Goal: Find specific page/section: Find specific page/section

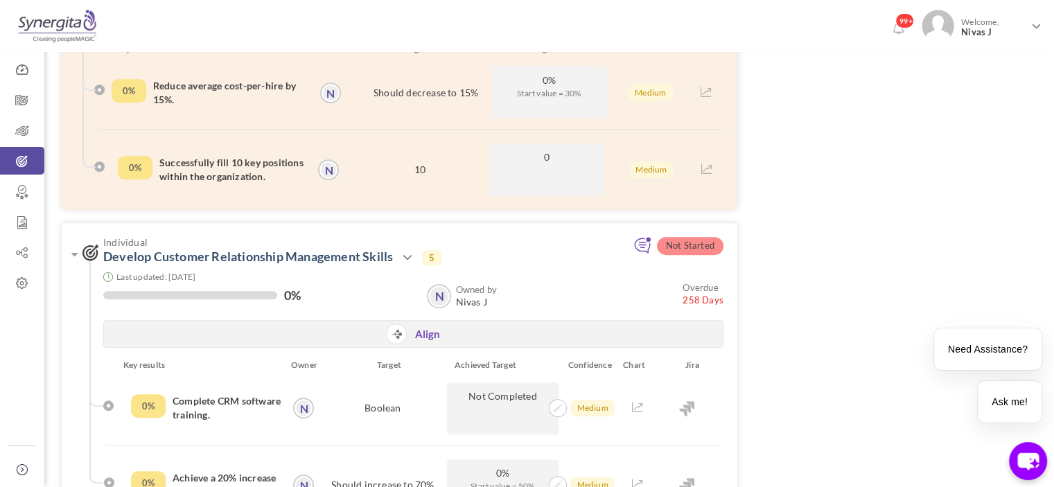
scroll to position [693, 0]
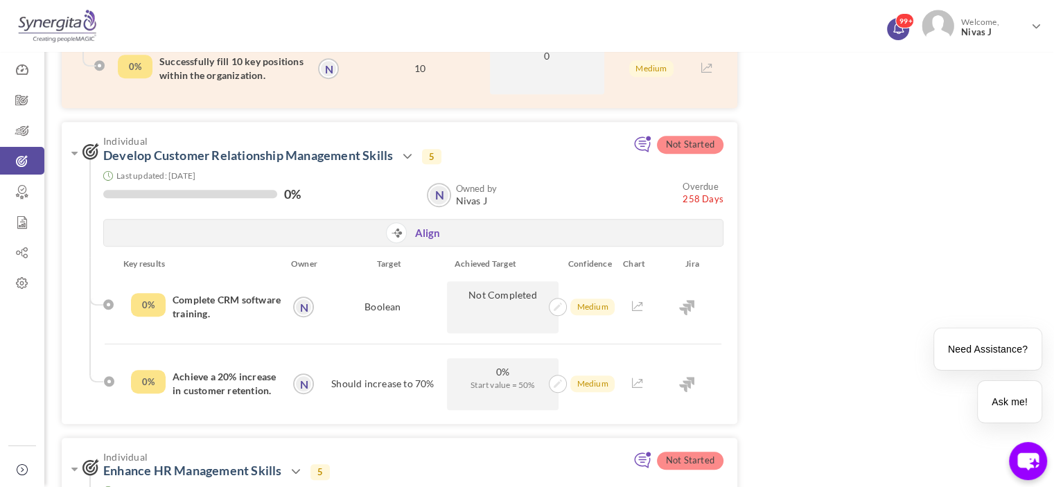
click at [898, 31] on icon at bounding box center [897, 26] width 10 height 11
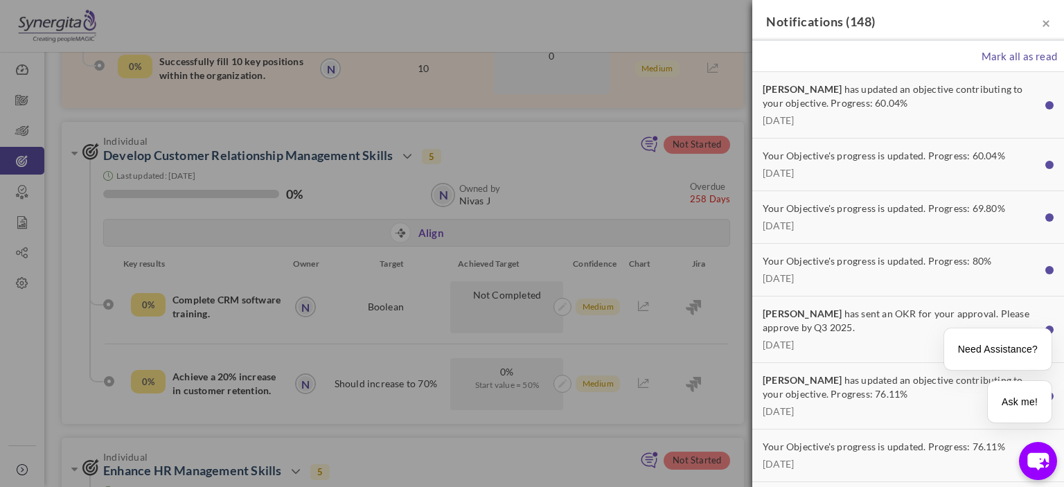
click at [1041, 28] on div "× Notifications ( 148 )" at bounding box center [909, 20] width 312 height 41
click at [1042, 28] on span "×" at bounding box center [1046, 22] width 8 height 17
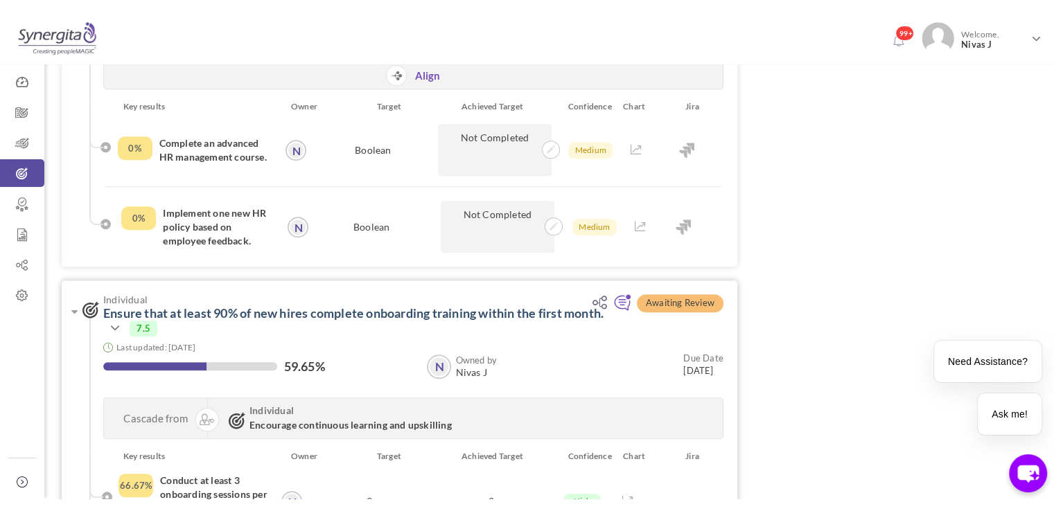
scroll to position [1386, 0]
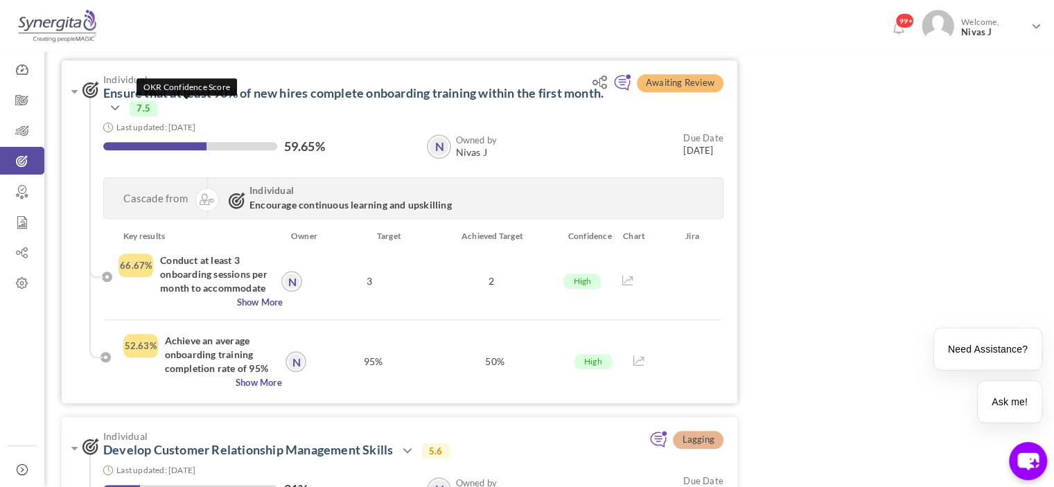
click at [157, 105] on span "7.5" at bounding box center [144, 107] width 28 height 15
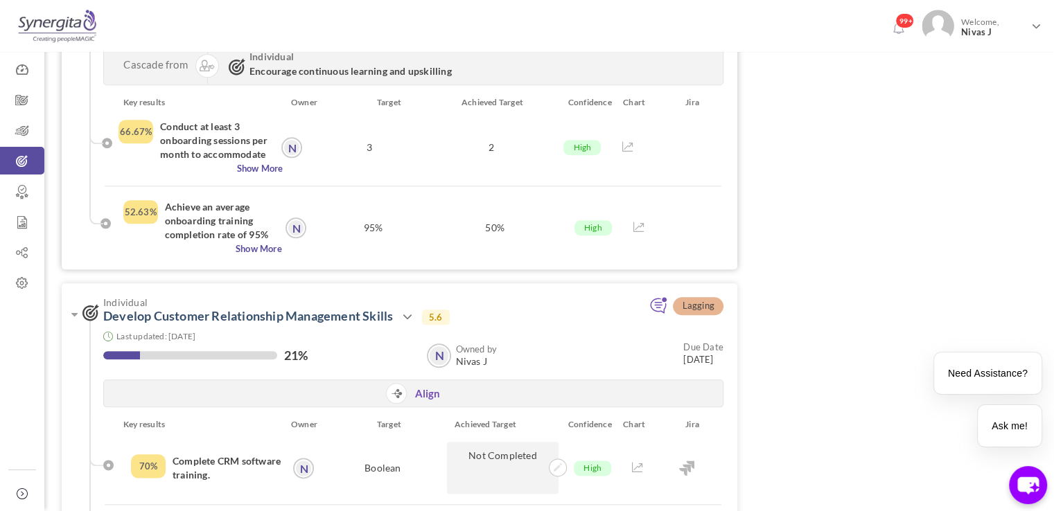
scroll to position [1450, 0]
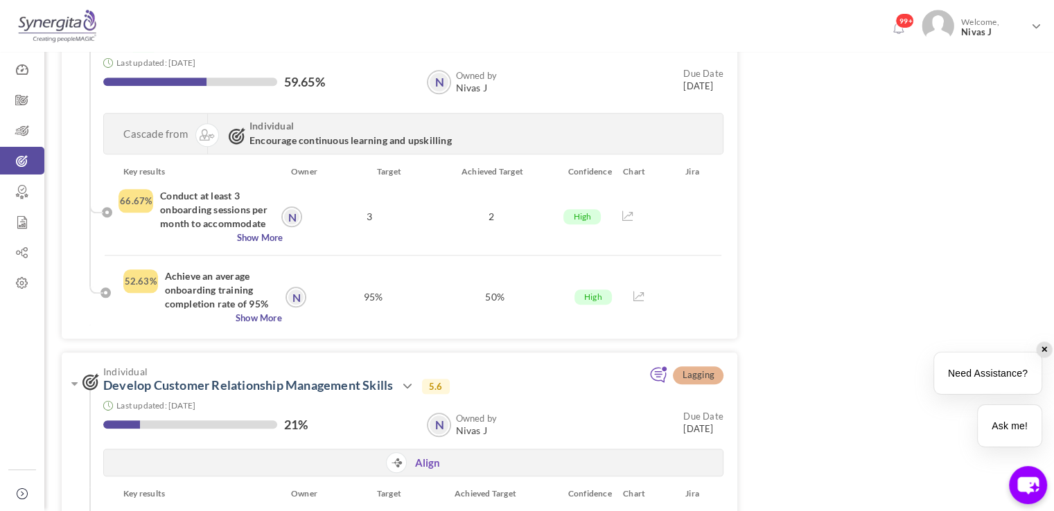
click at [1042, 352] on div "✕" at bounding box center [1044, 349] width 15 height 15
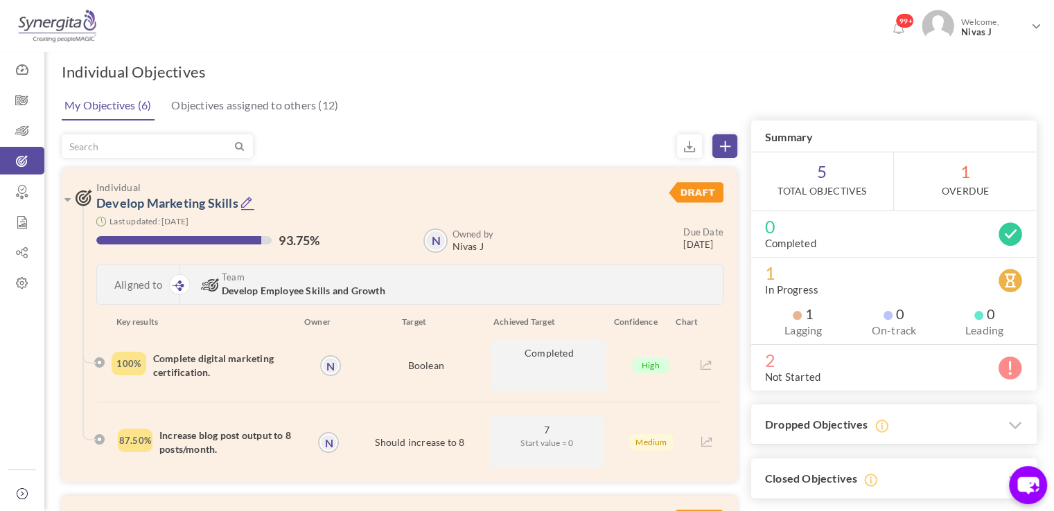
scroll to position [0, 0]
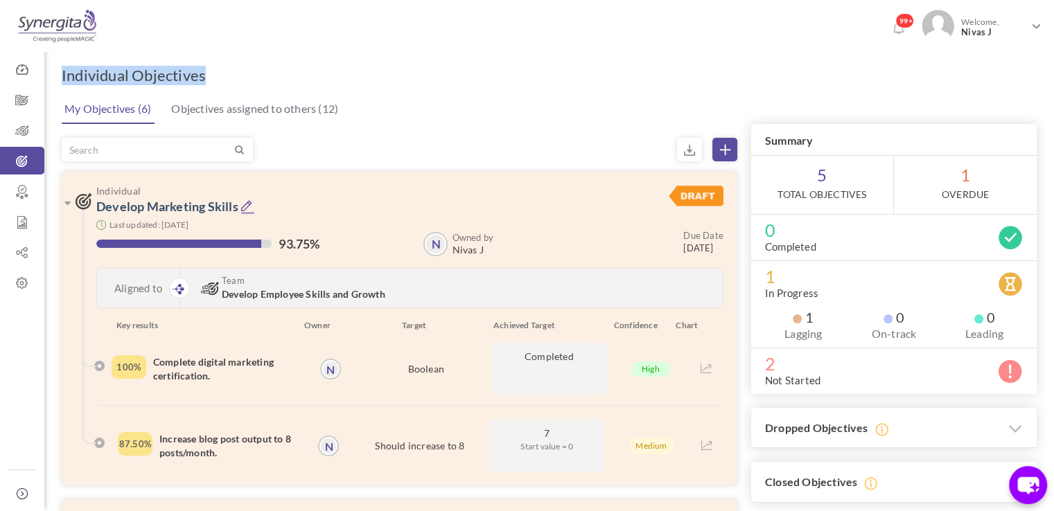
drag, startPoint x: 217, startPoint y: 65, endPoint x: 55, endPoint y: 83, distance: 162.5
drag, startPoint x: 57, startPoint y: 78, endPoint x: 273, endPoint y: 79, distance: 216.2
